Goal: Information Seeking & Learning: Learn about a topic

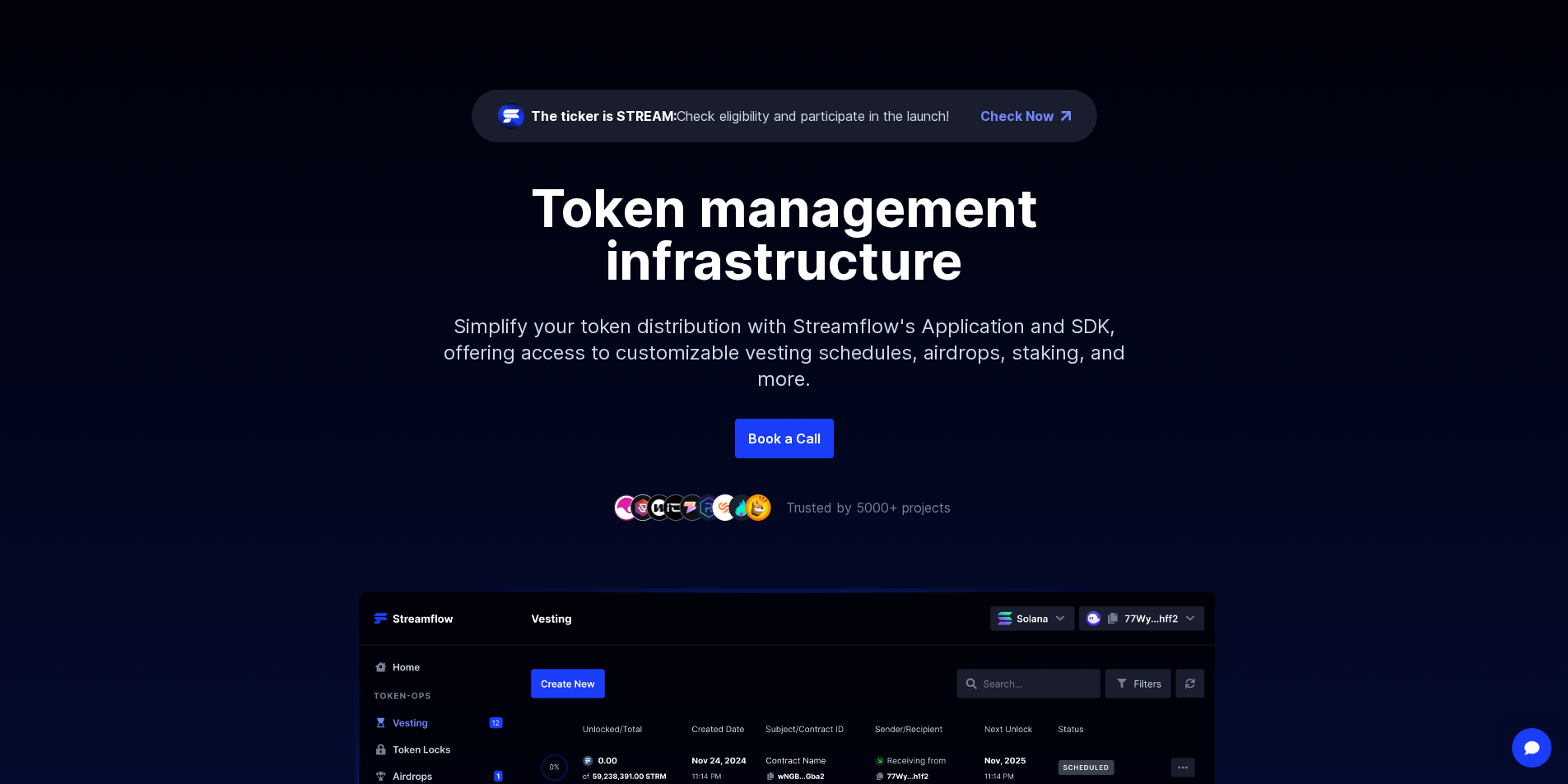
scroll to position [164, 0]
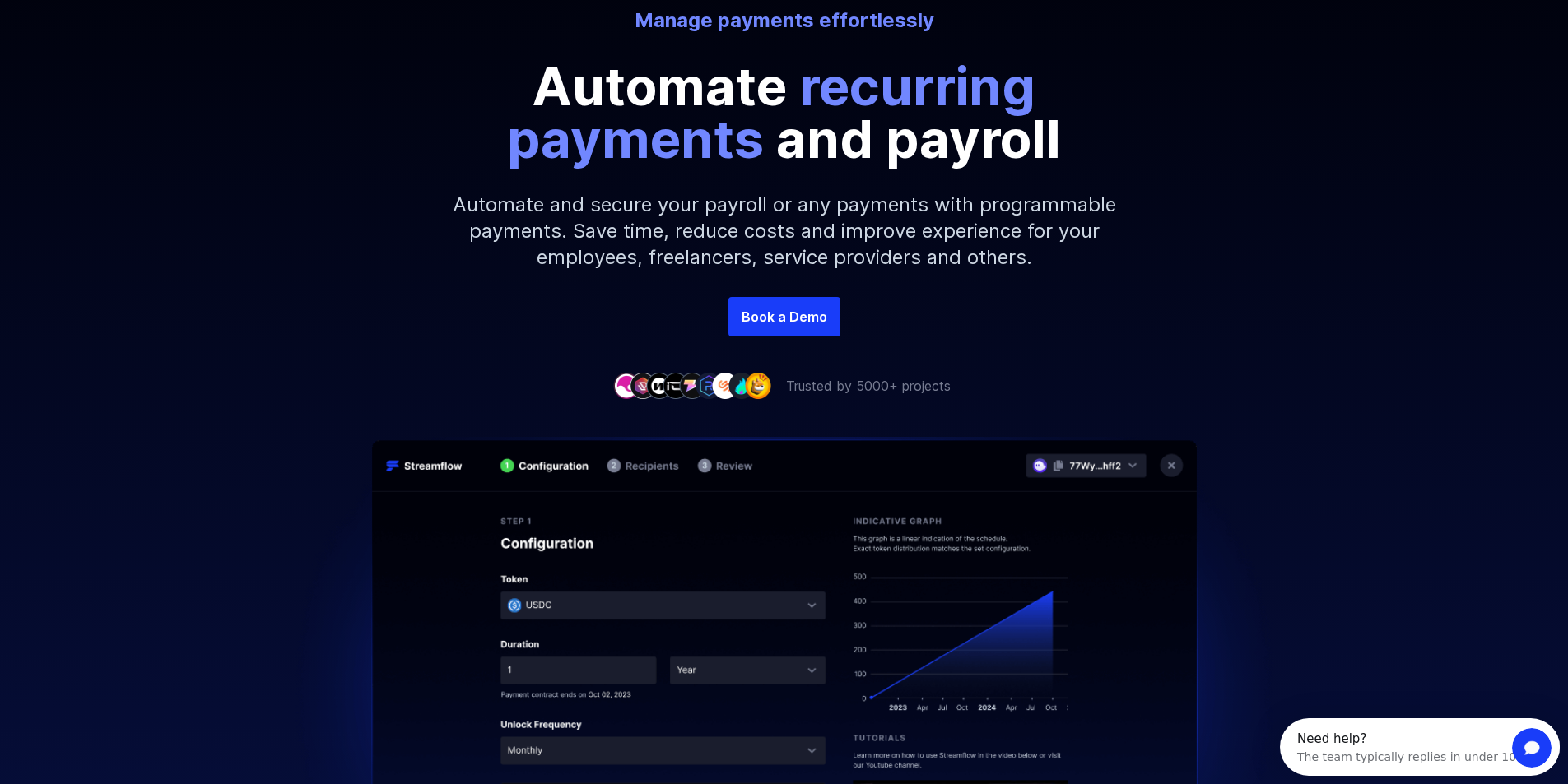
scroll to position [247, 0]
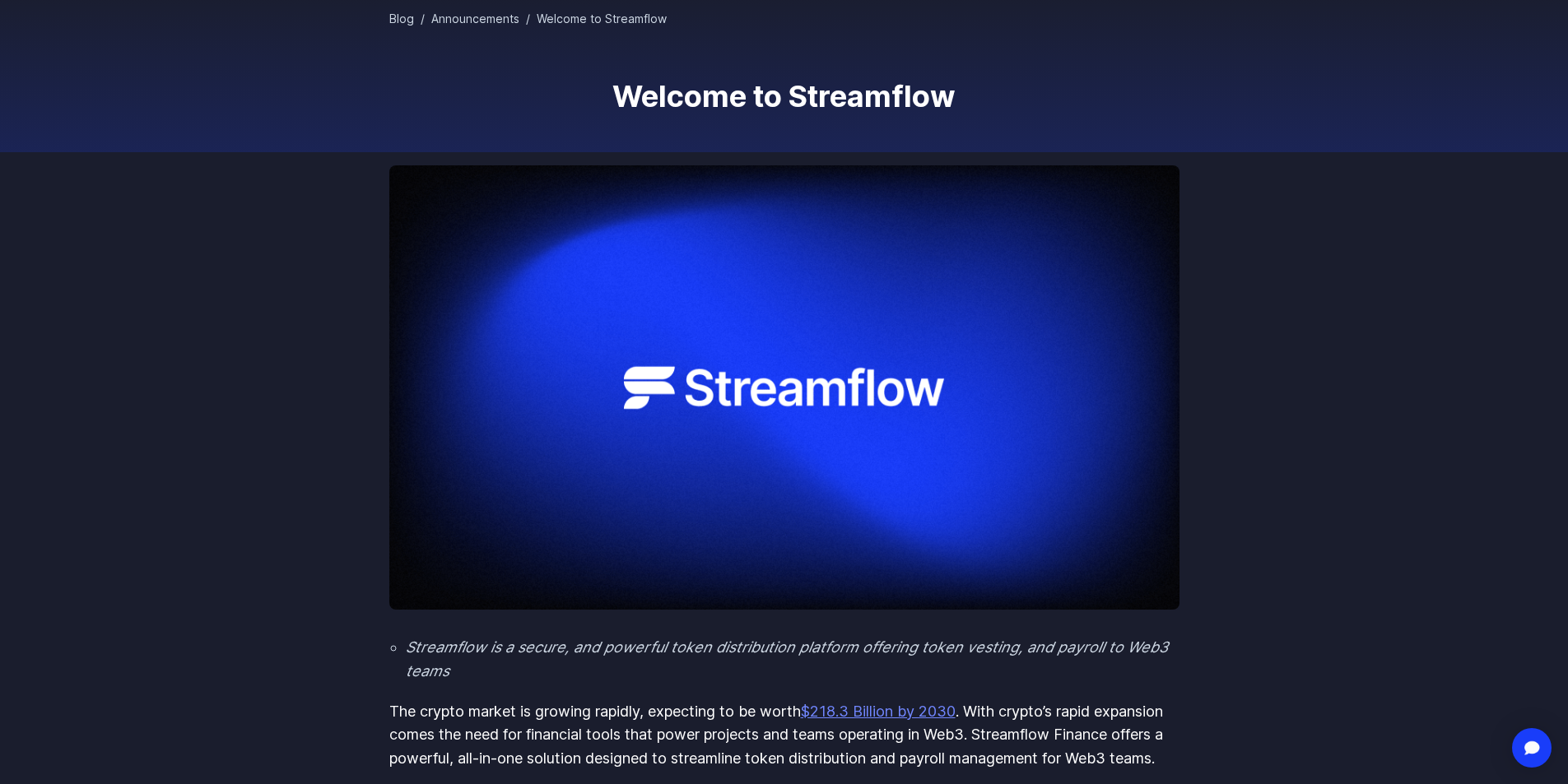
scroll to position [164, 0]
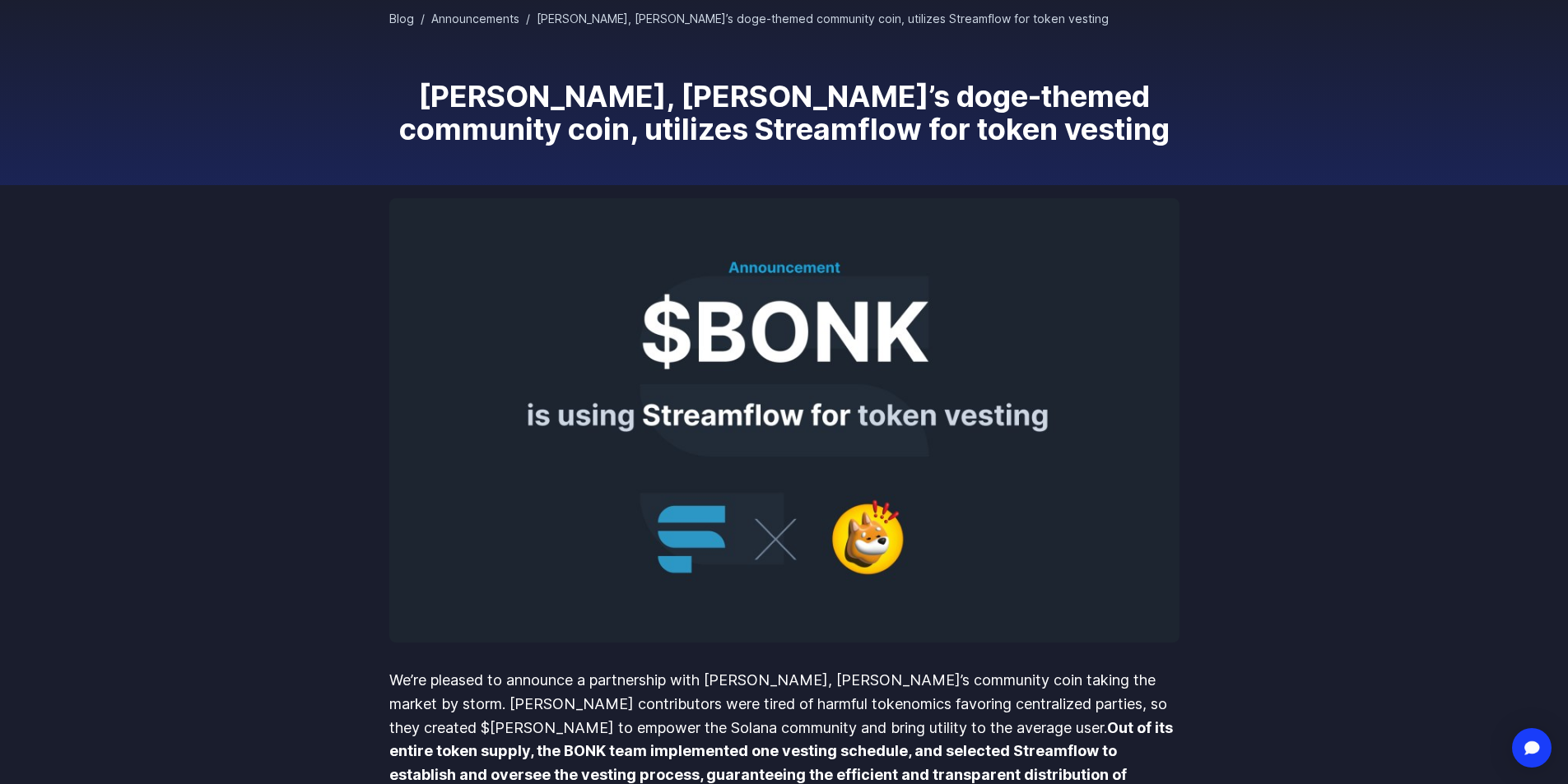
scroll to position [164, 0]
